Goal: Find specific page/section: Find specific page/section

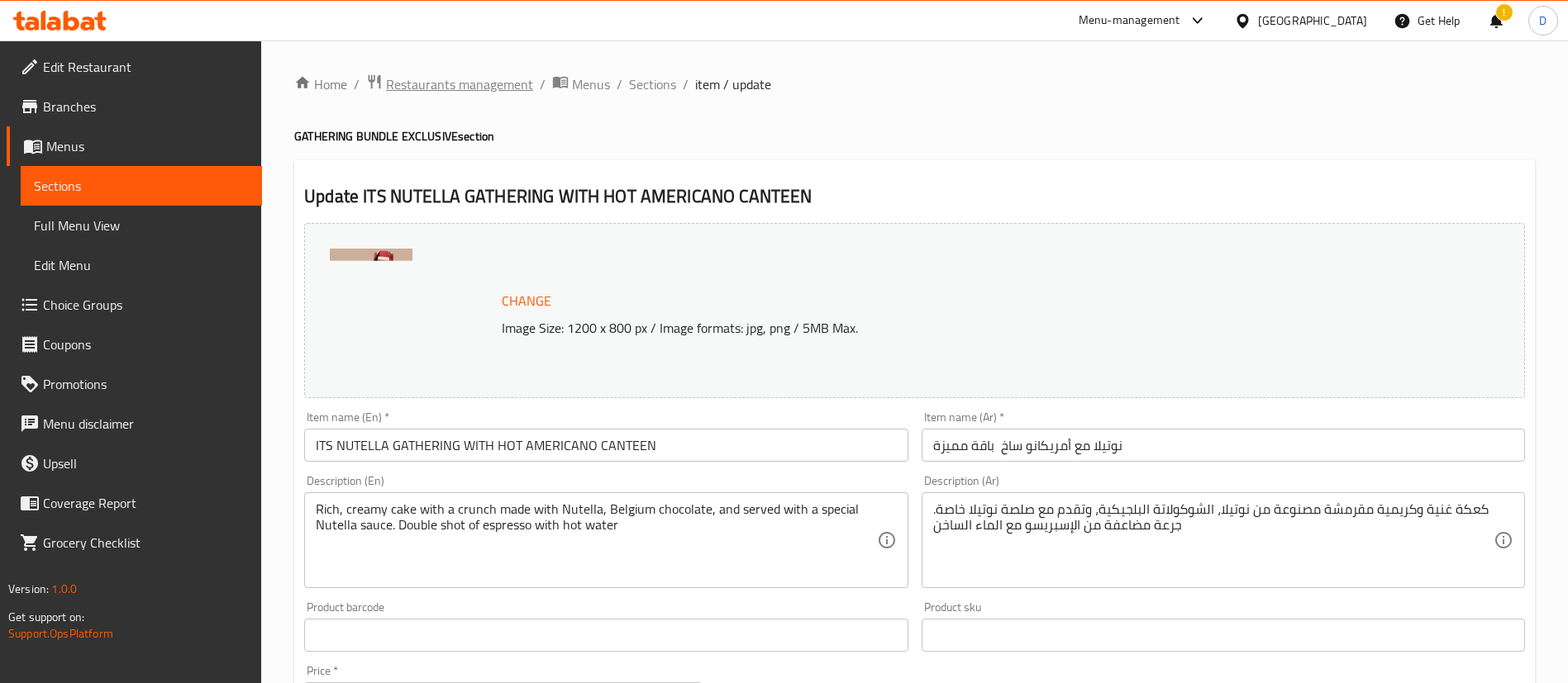
click at [432, 83] on span "Restaurants management" at bounding box center [460, 85] width 147 height 20
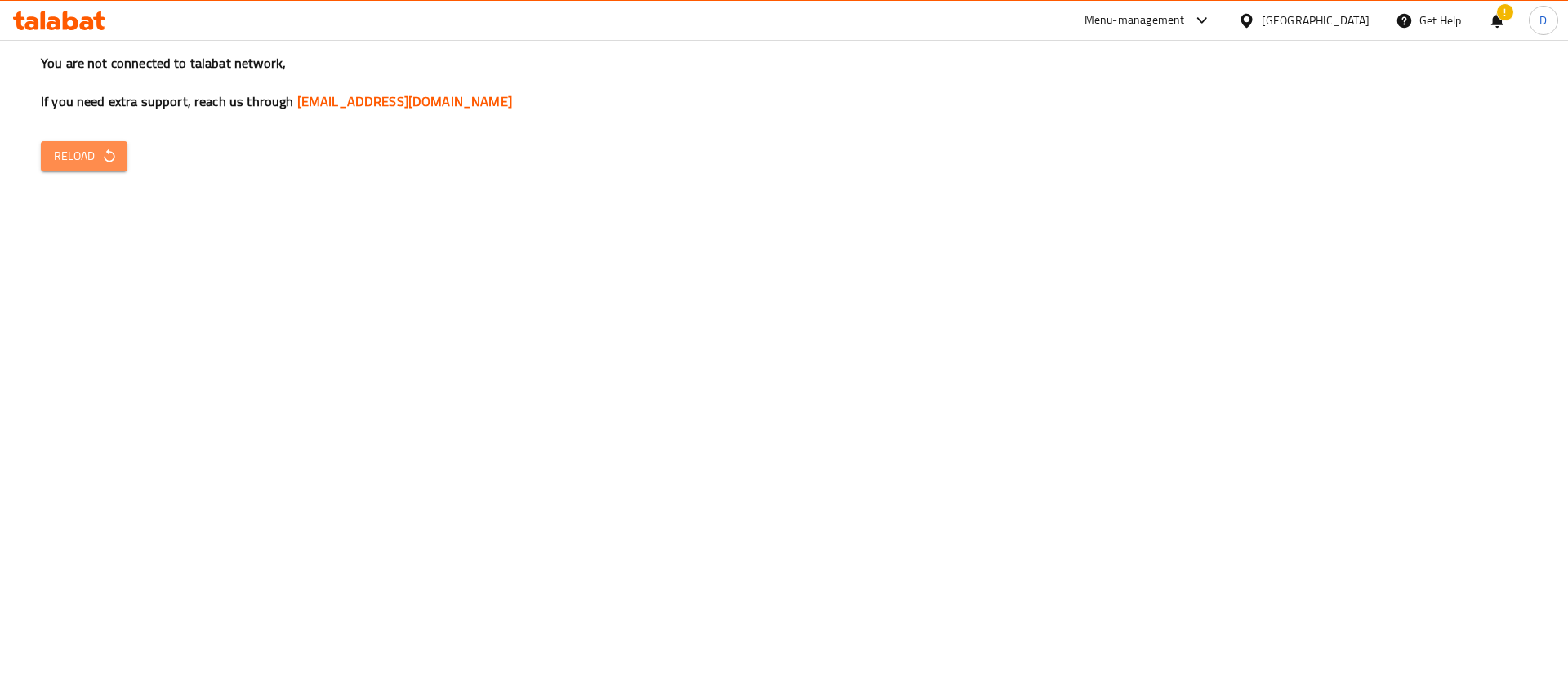
click at [80, 156] on span "Reload" at bounding box center [84, 155] width 60 height 20
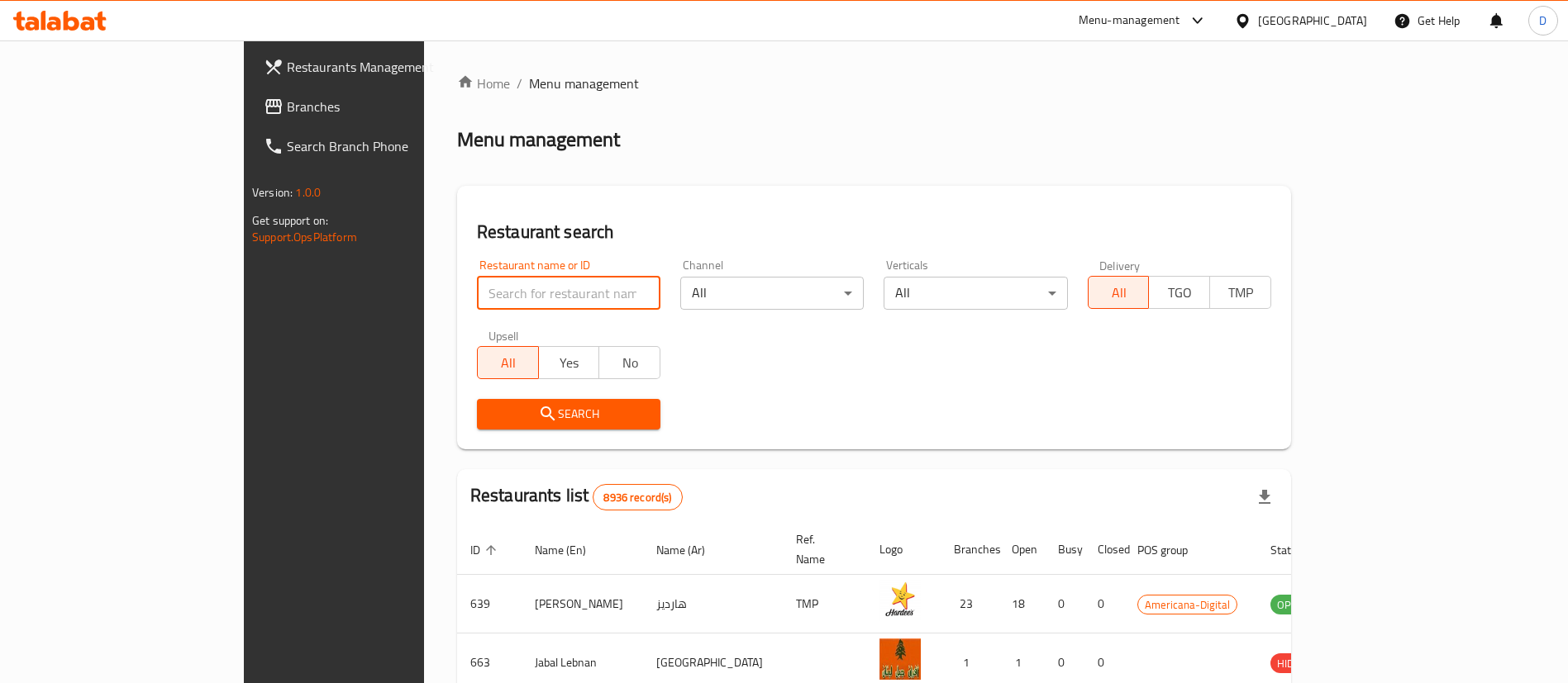
click at [477, 277] on input "search" at bounding box center [568, 294] width 184 height 33
click button "Search" at bounding box center [568, 414] width 184 height 30
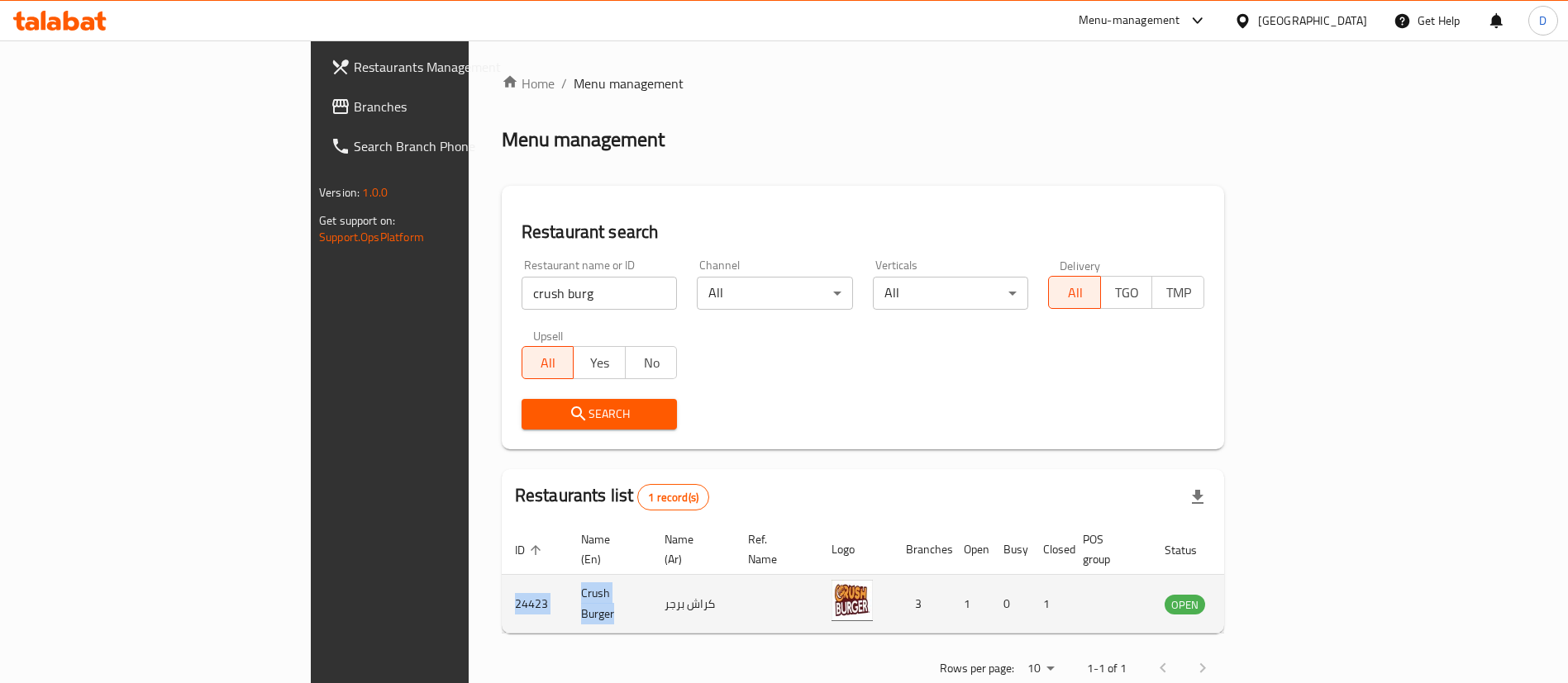
drag, startPoint x: 434, startPoint y: 591, endPoint x: 308, endPoint y: 577, distance: 126.8
click at [501, 577] on tr "24423 Crush Burger كراش برجر 3 1 0 1 OPEN" at bounding box center [898, 604] width 793 height 59
copy tr "24423 Crush Burger"
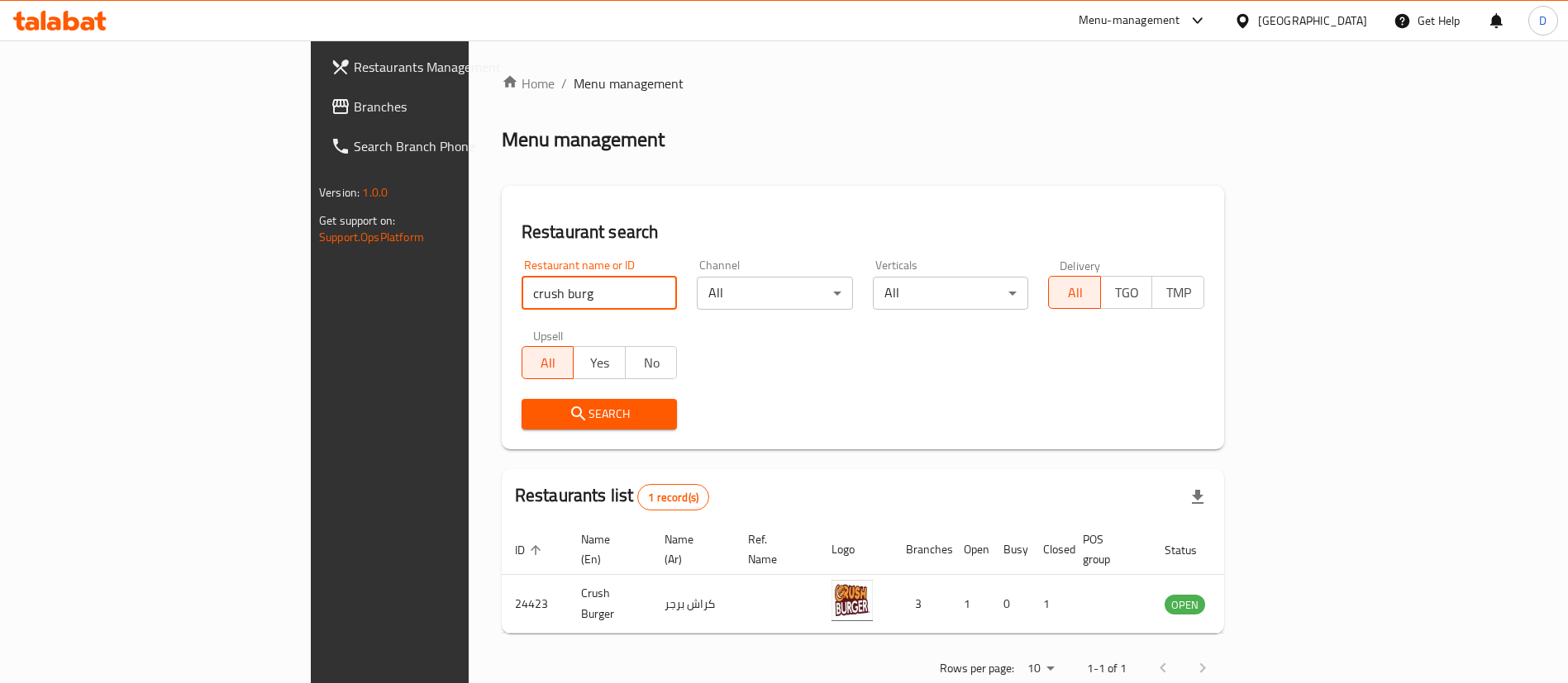
click at [521, 294] on input "crush burg" at bounding box center [599, 294] width 156 height 33
type input "c"
type input "p"
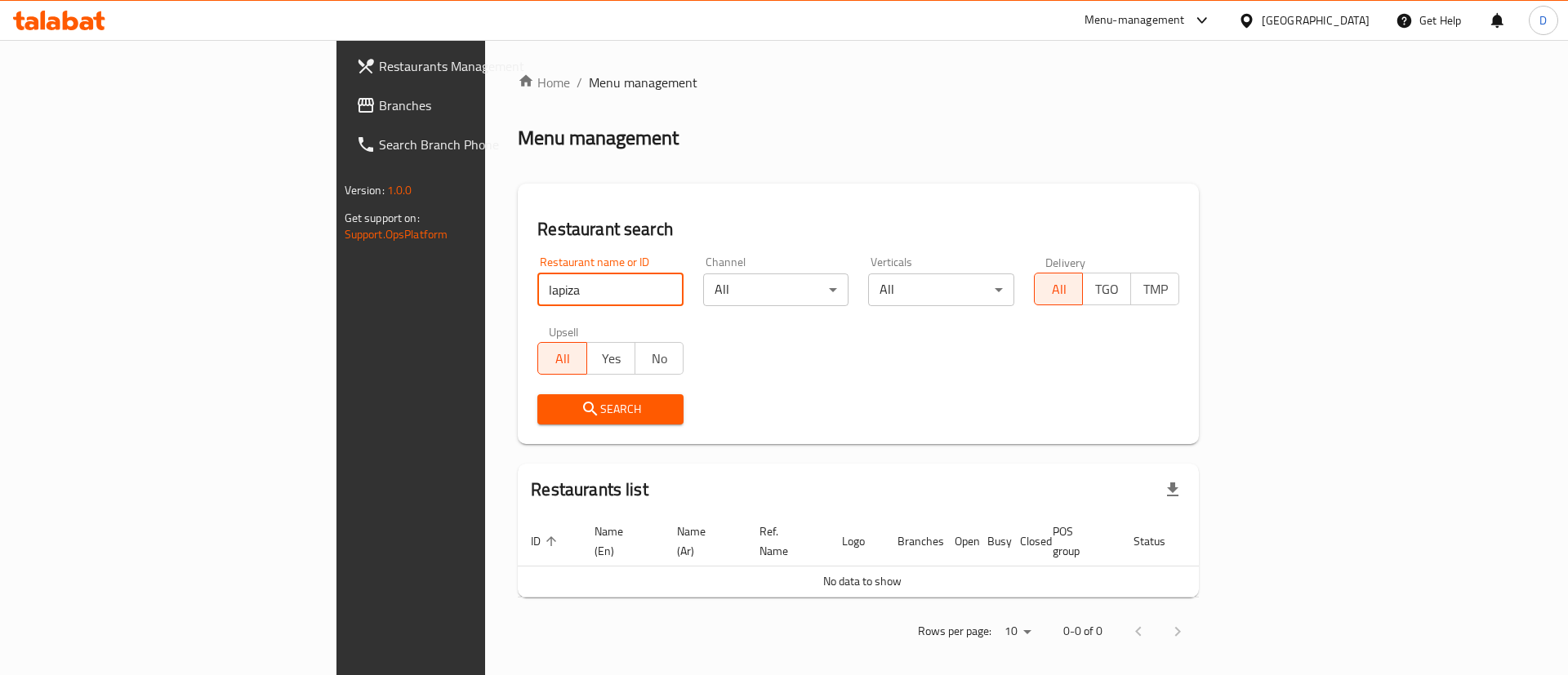
click button "Search" at bounding box center [610, 409] width 146 height 30
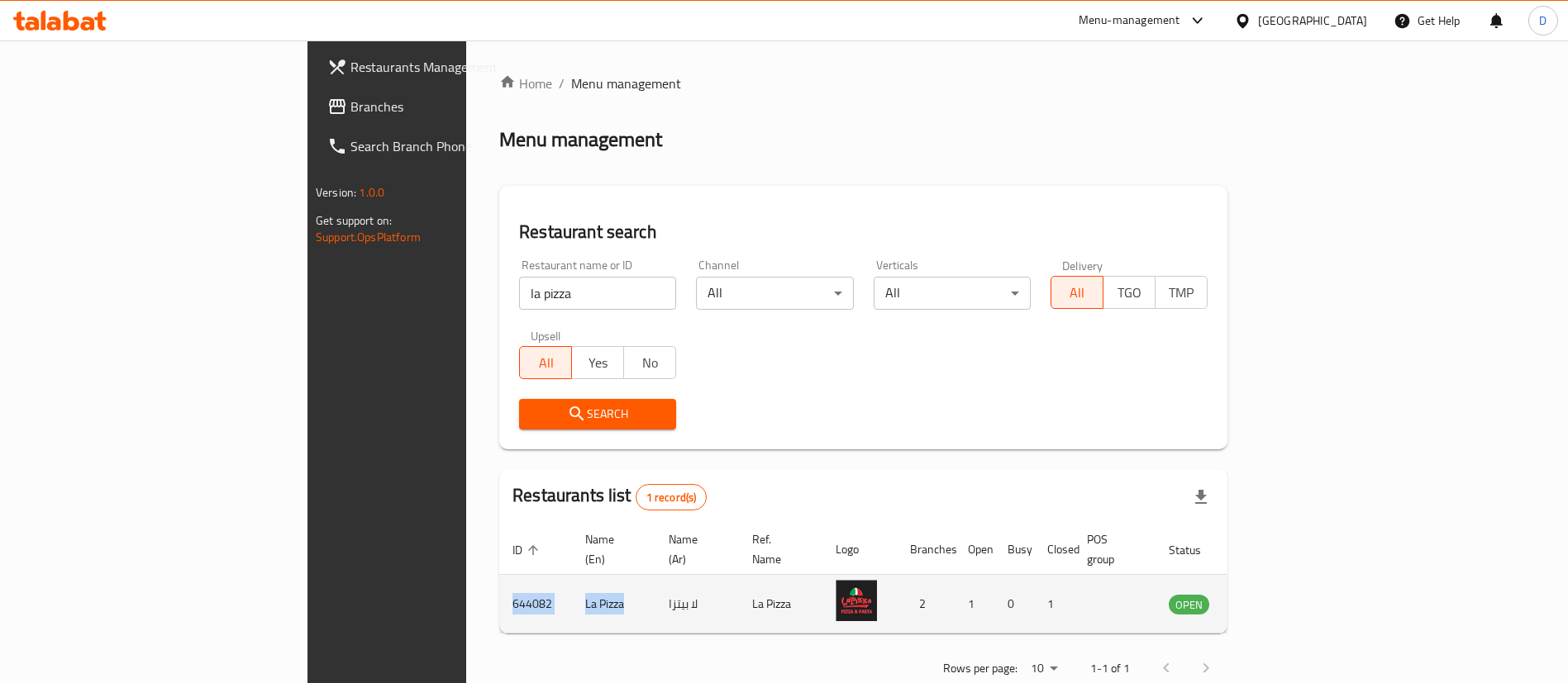
drag, startPoint x: 432, startPoint y: 587, endPoint x: 299, endPoint y: 578, distance: 133.3
click at [499, 578] on tr "644082 La Pizza لا بيتزا La Pizza 2 1 0 1 OPEN" at bounding box center [900, 604] width 800 height 59
copy tr "644082 La Pizza"
click at [572, 575] on td "La Pizza" at bounding box center [613, 604] width 84 height 59
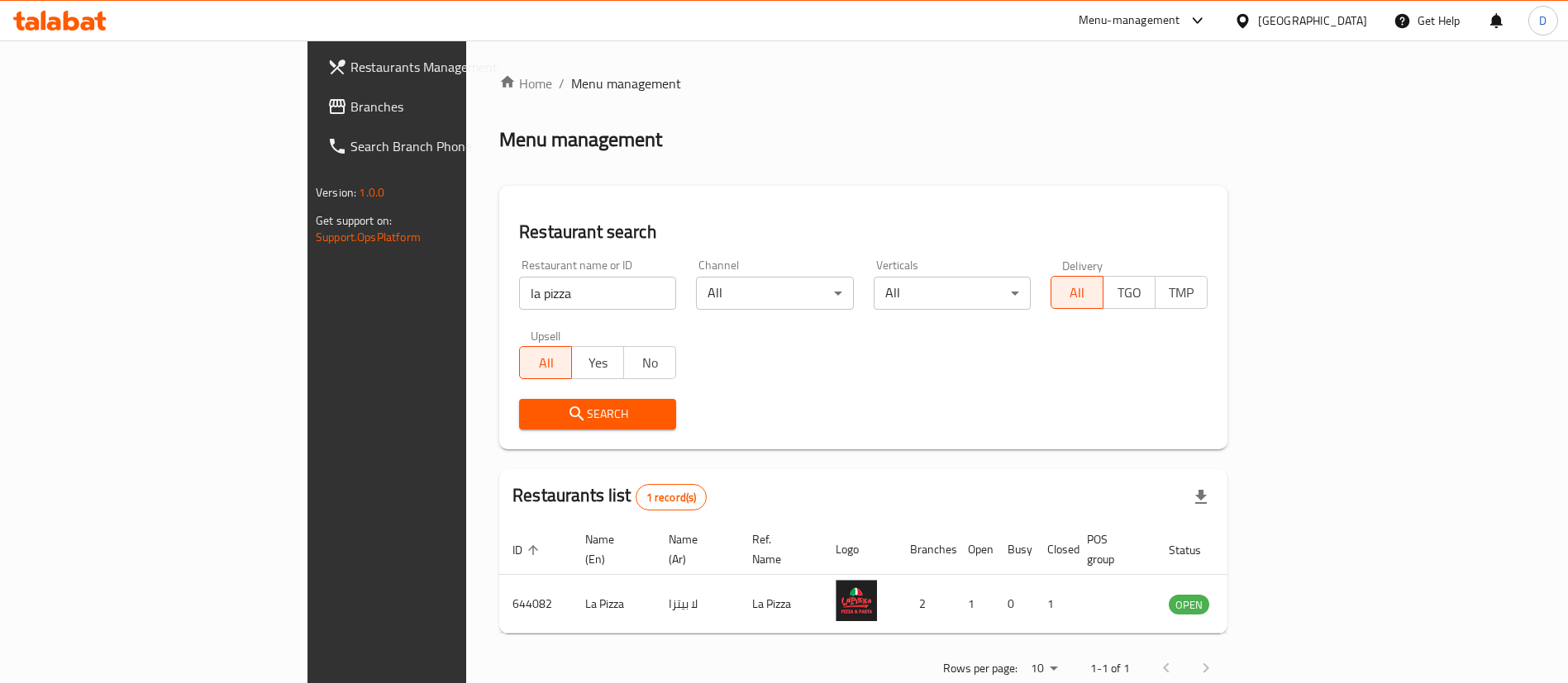
click at [665, 427] on div "Search" at bounding box center [863, 414] width 709 height 50
click at [519, 299] on input "la pizza" at bounding box center [598, 294] width 157 height 33
type input "l"
click button "Search" at bounding box center [598, 414] width 157 height 30
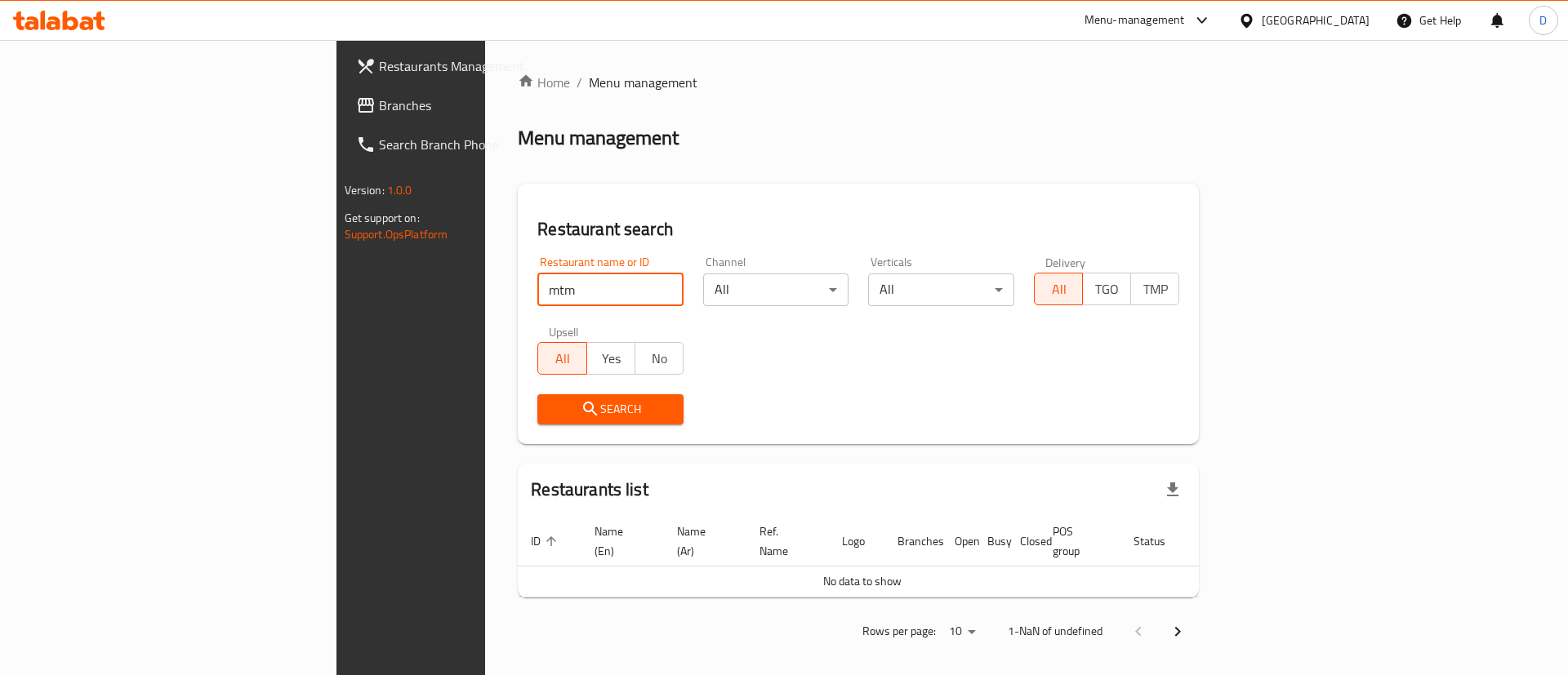
type input "mtm"
click button "Search" at bounding box center [610, 409] width 146 height 30
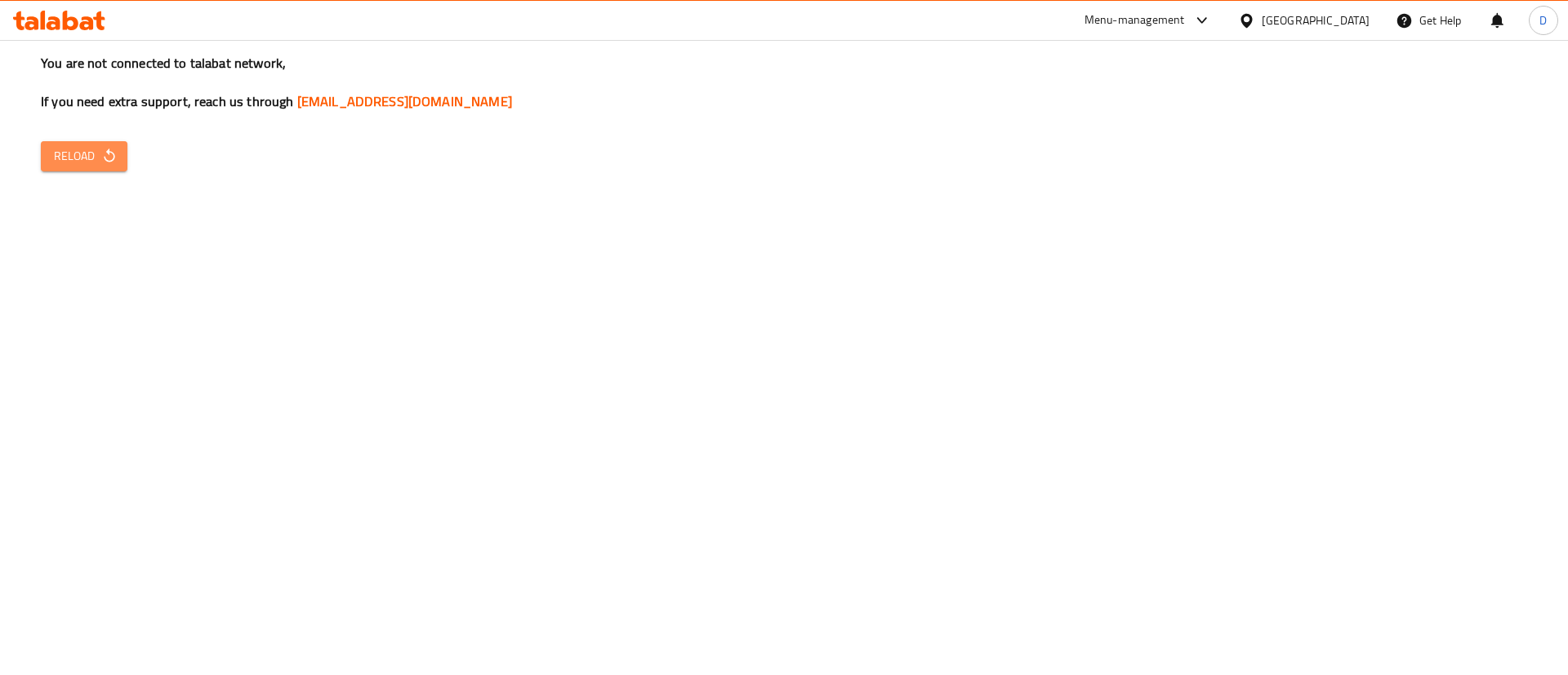
click at [100, 154] on span "Reload" at bounding box center [84, 155] width 60 height 20
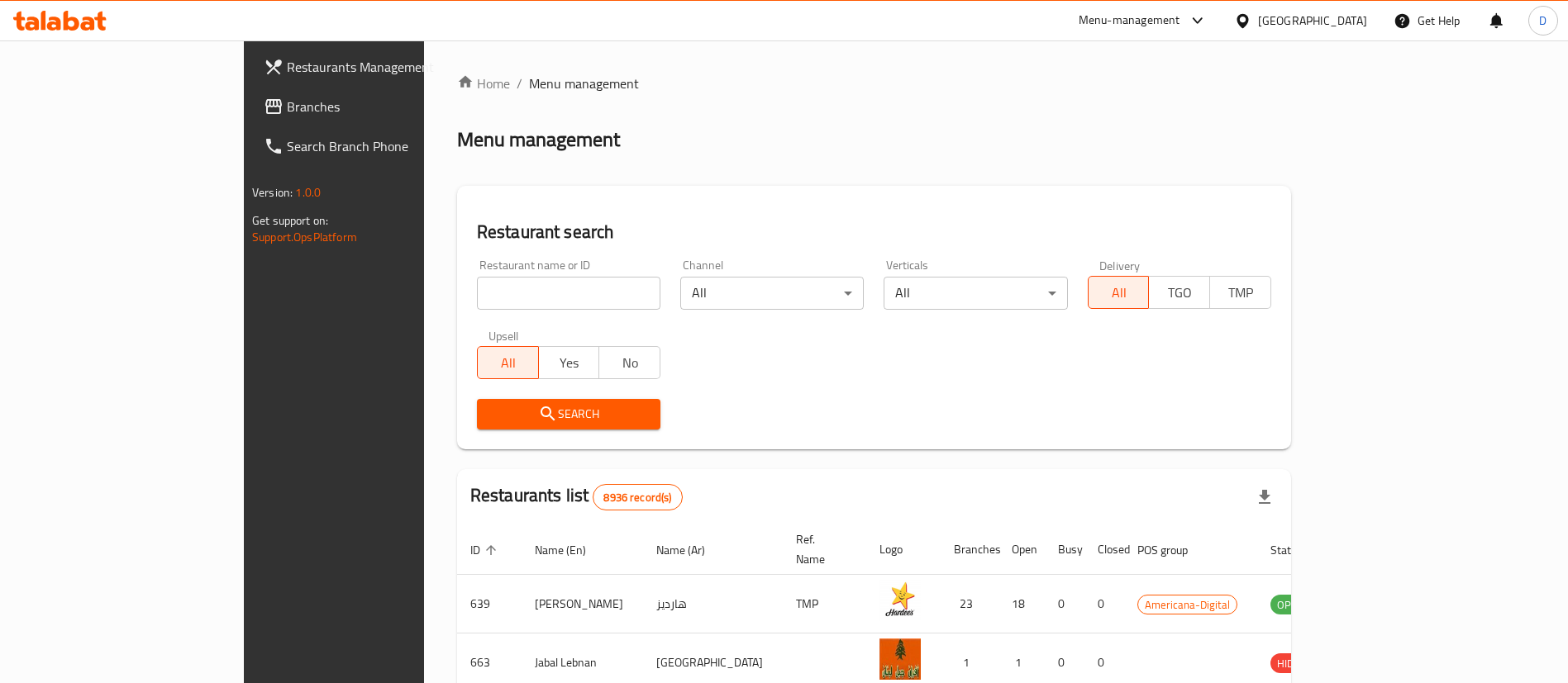
click at [477, 287] on input "search" at bounding box center [568, 294] width 184 height 33
type input "mtm"
click button "Search" at bounding box center [568, 414] width 184 height 30
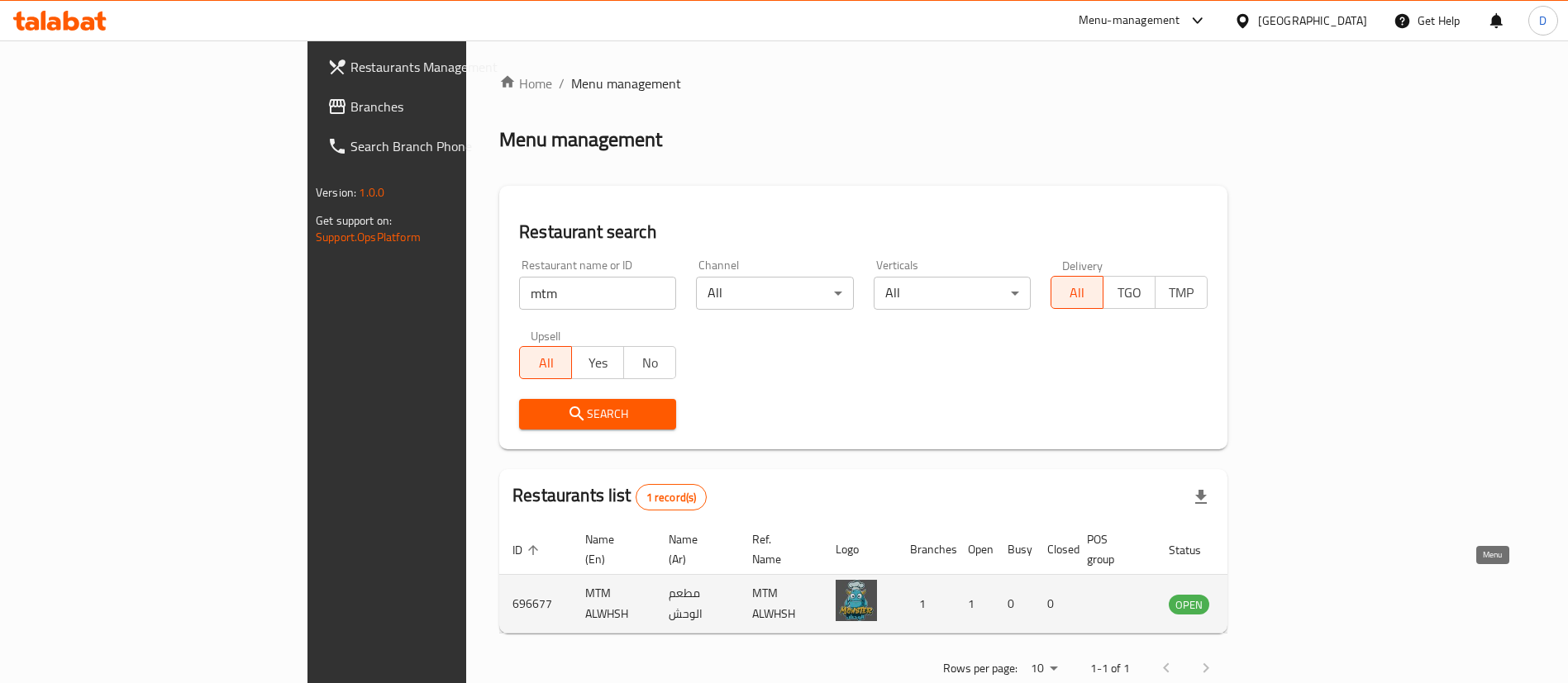
click at [1286, 594] on link "enhanced table" at bounding box center [1270, 603] width 30 height 20
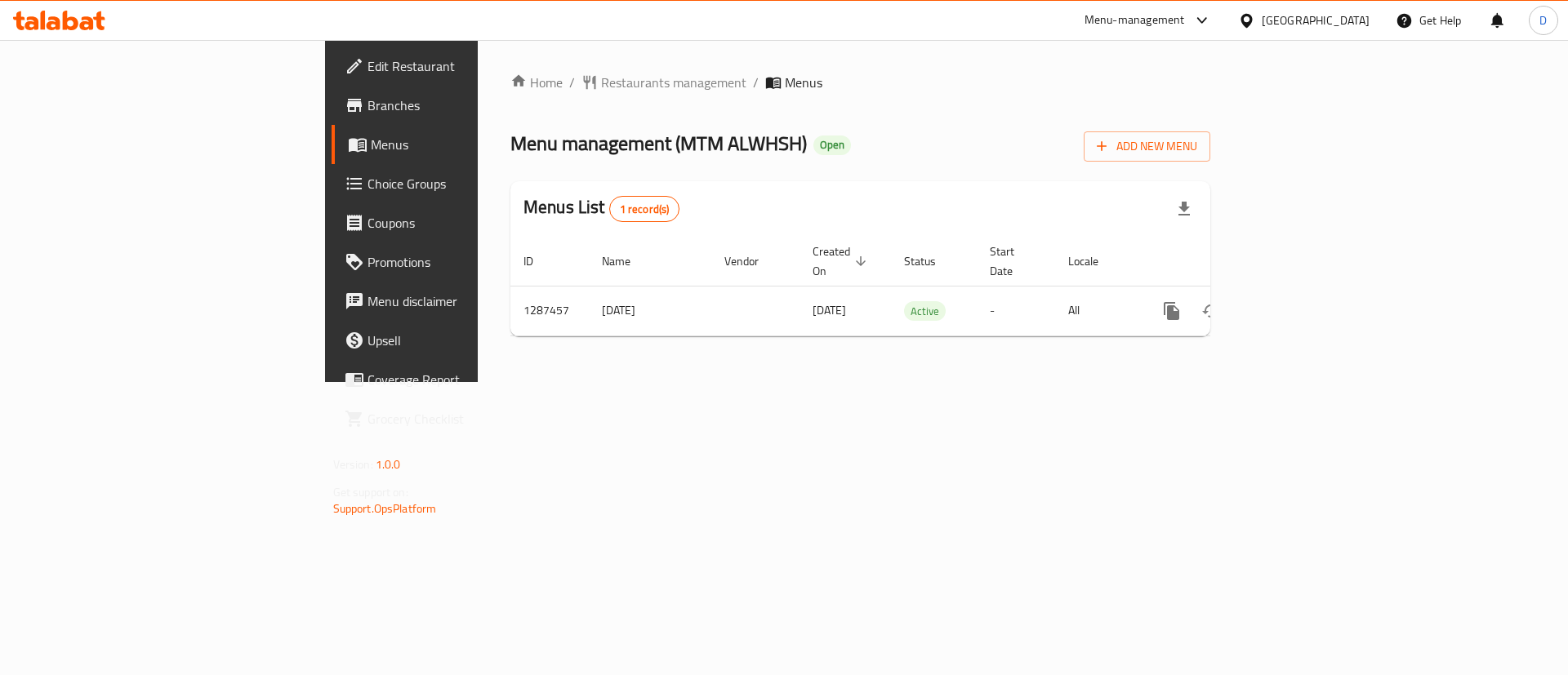
click at [367, 102] on span "Branches" at bounding box center [470, 105] width 207 height 19
